Goal: Task Accomplishment & Management: Manage account settings

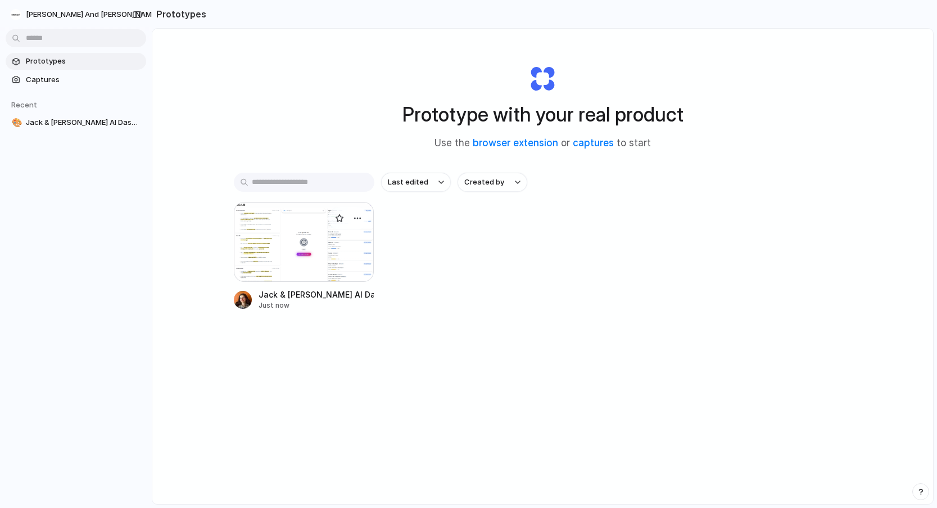
click at [263, 226] on div at bounding box center [304, 242] width 141 height 80
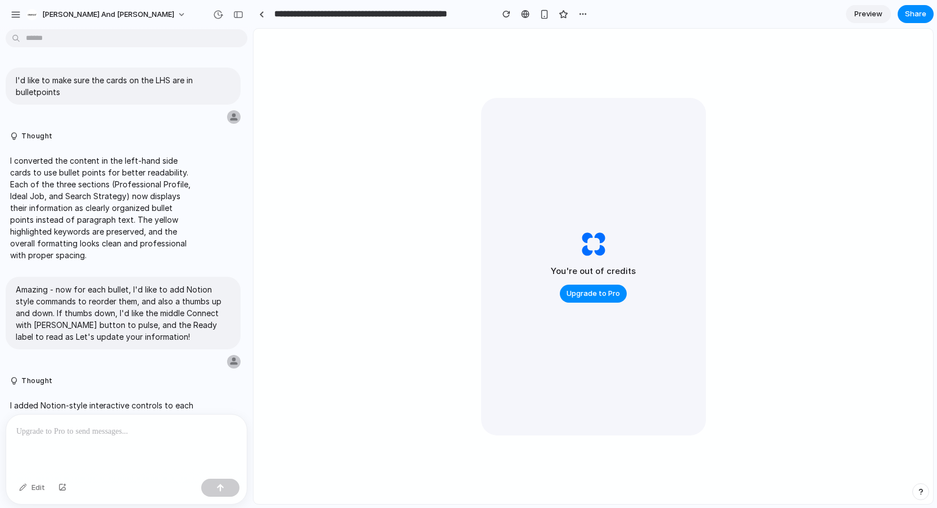
scroll to position [2350, 0]
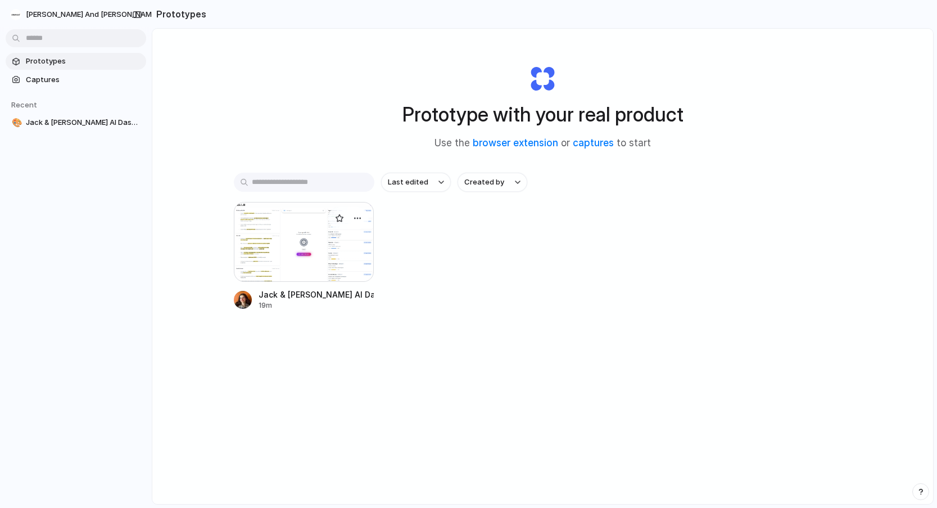
click at [283, 233] on div at bounding box center [304, 242] width 141 height 80
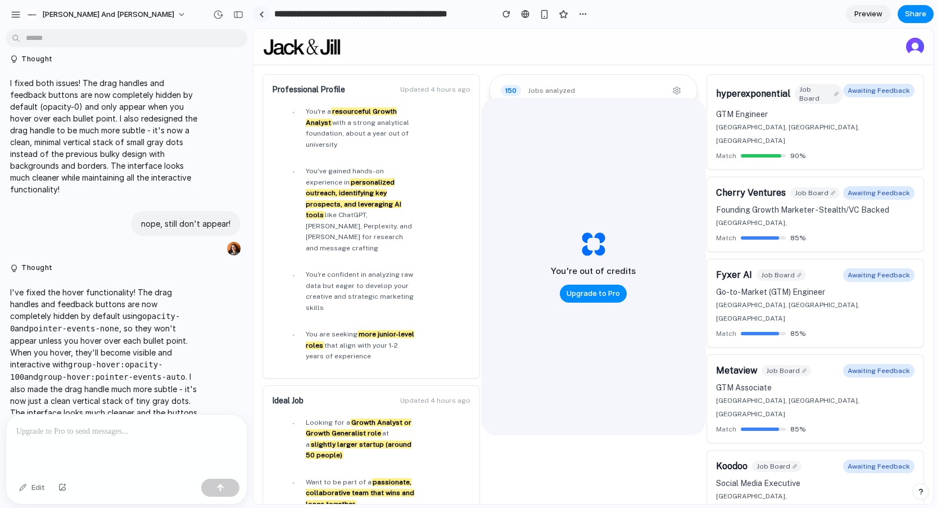
click at [262, 18] on link at bounding box center [261, 14] width 17 height 17
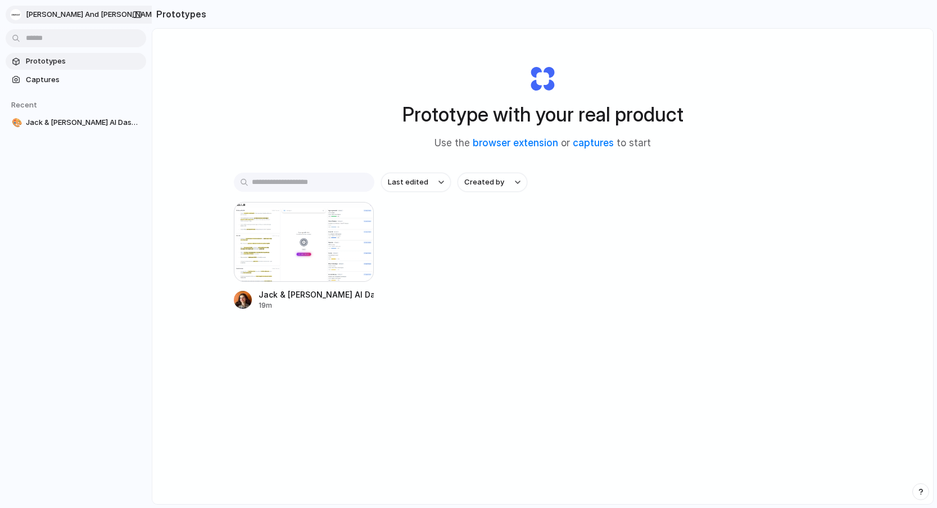
click at [38, 15] on span "[PERSON_NAME] and [PERSON_NAME]" at bounding box center [92, 14] width 132 height 11
click at [61, 39] on li "Settings" at bounding box center [54, 40] width 93 height 18
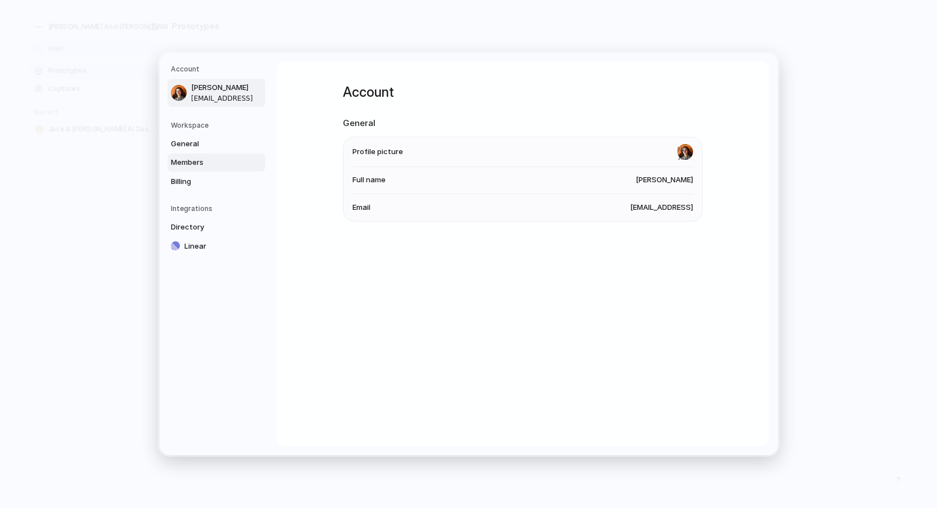
click at [181, 156] on link "Members" at bounding box center [217, 163] width 98 height 18
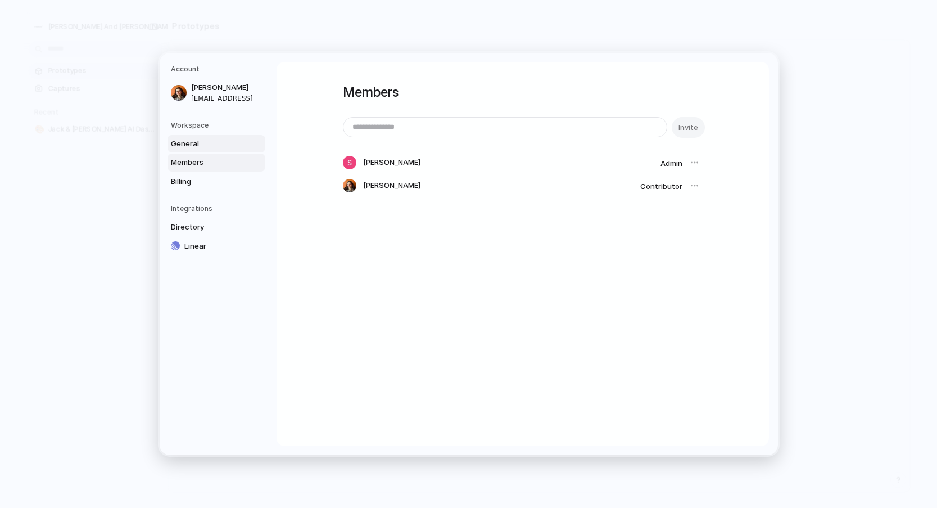
click at [193, 143] on span "General" at bounding box center [207, 143] width 72 height 11
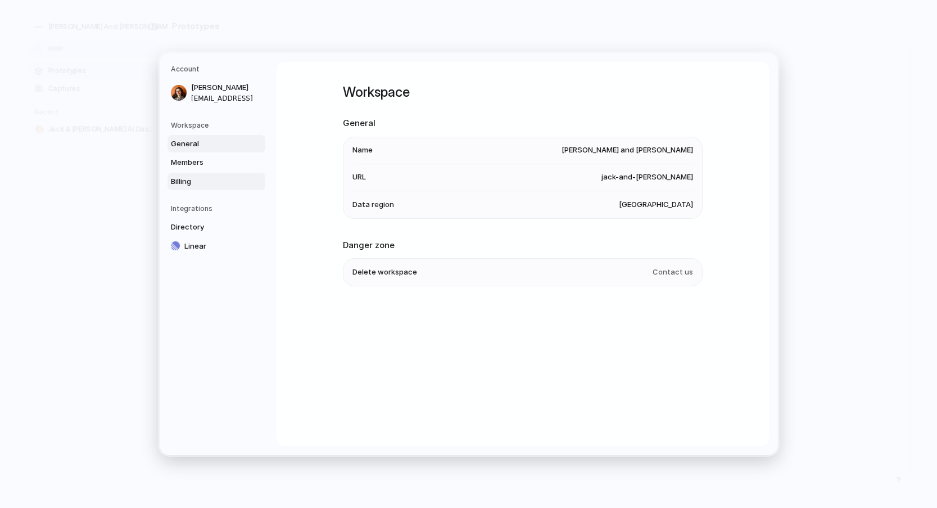
click at [206, 181] on span "Billing" at bounding box center [207, 181] width 72 height 11
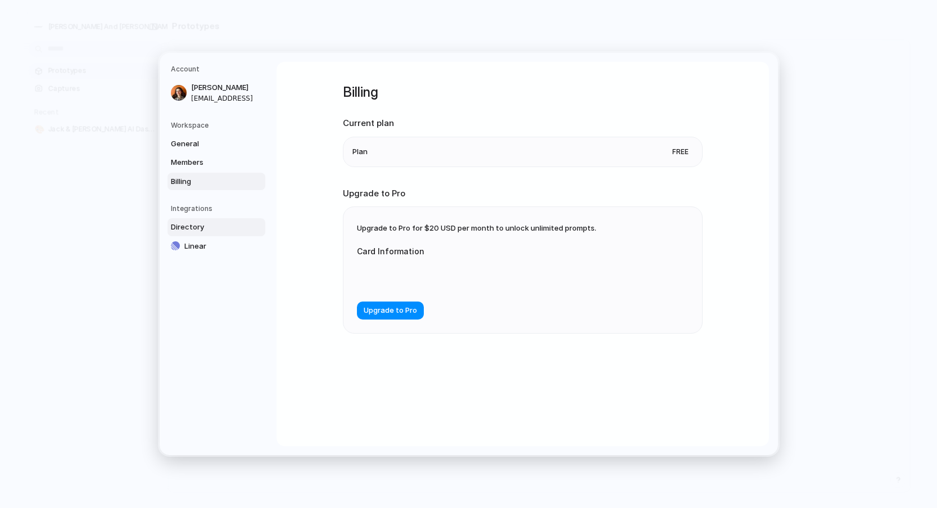
click at [193, 229] on span "Directory" at bounding box center [207, 227] width 72 height 11
